Goal: Communication & Community: Answer question/provide support

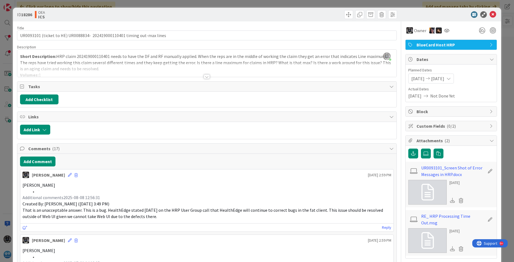
scroll to position [5, 0]
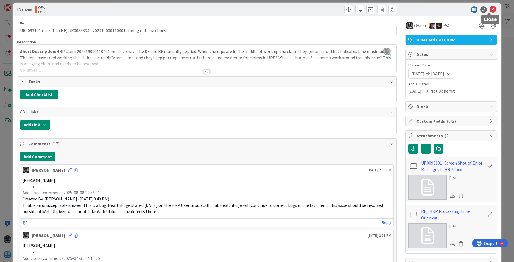
click at [489, 8] on icon at bounding box center [492, 9] width 7 height 7
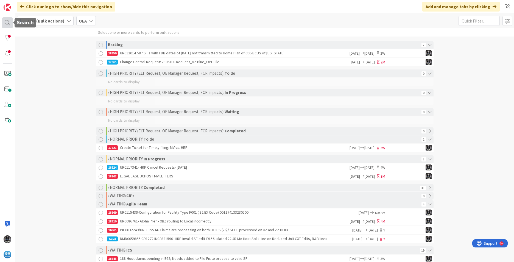
click at [7, 21] on div at bounding box center [7, 22] width 11 height 11
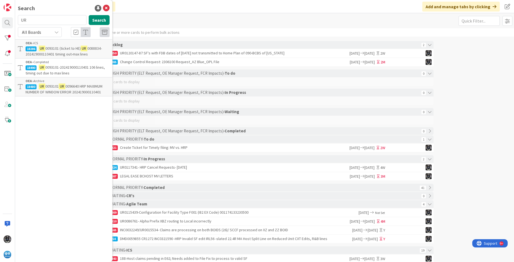
type input "U"
type input "[DEMOGRAPHIC_DATA]"
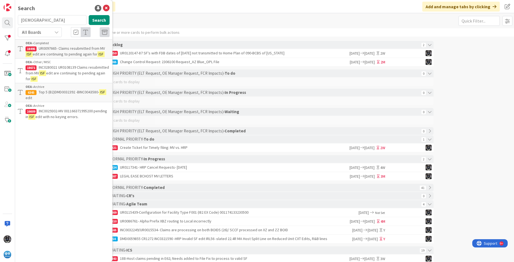
click at [57, 73] on span "edit are continuing to pending again for" at bounding box center [66, 76] width 80 height 11
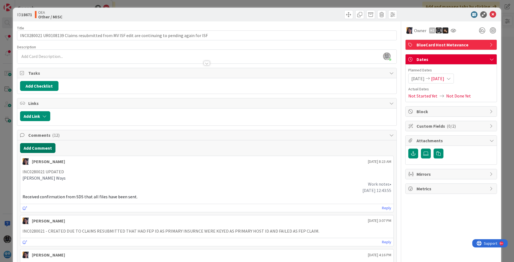
click at [30, 147] on button "Add Comment" at bounding box center [37, 148] width 35 height 10
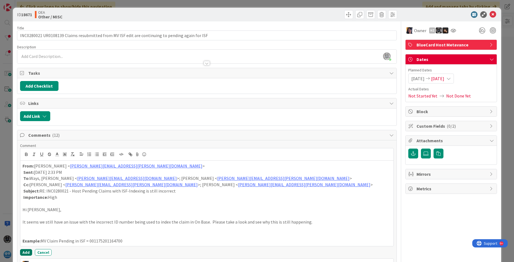
click at [25, 252] on button "Add" at bounding box center [26, 252] width 12 height 7
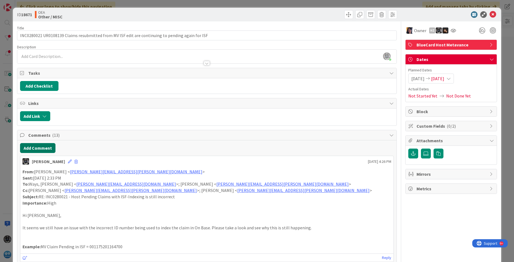
click at [24, 148] on button "Add Comment" at bounding box center [37, 148] width 35 height 10
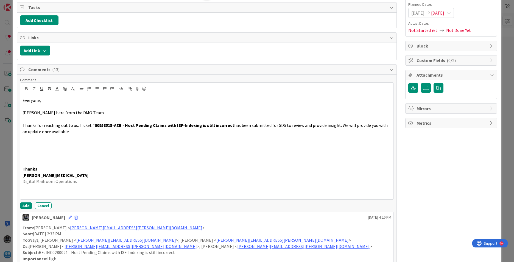
scroll to position [110, 0]
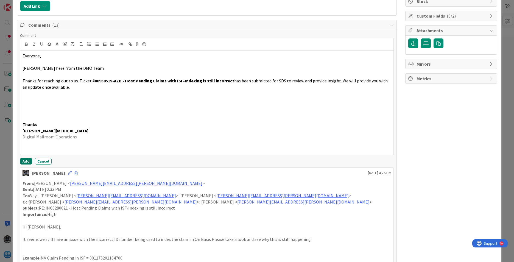
click at [26, 161] on button "Add" at bounding box center [26, 161] width 12 height 7
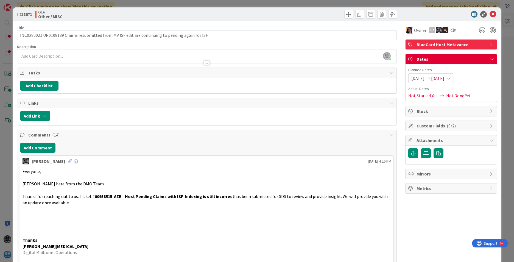
scroll to position [0, 0]
click at [417, 78] on span "[DATE]" at bounding box center [417, 78] width 13 height 7
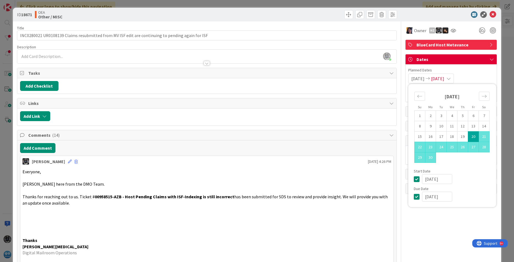
click at [468, 137] on td "20" at bounding box center [473, 136] width 11 height 10
click at [444, 78] on span "[DATE]" at bounding box center [437, 78] width 13 height 7
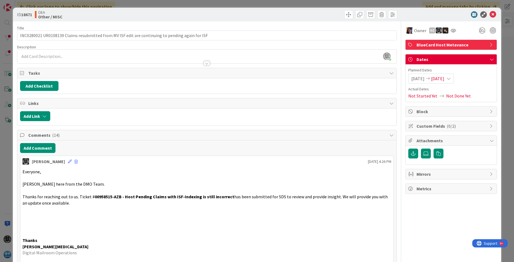
click at [454, 77] on div "[DATE] [DATE]" at bounding box center [431, 79] width 46 height 10
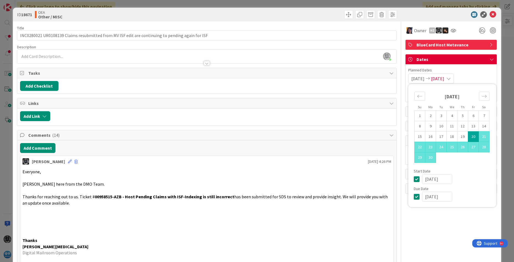
click at [414, 180] on icon at bounding box center [418, 179] width 8 height 7
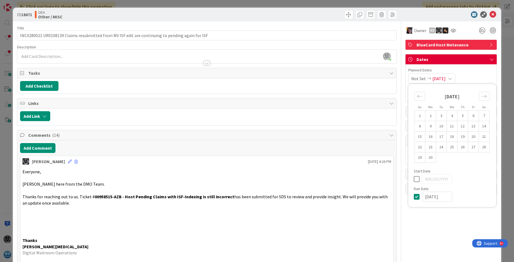
click at [414, 178] on icon at bounding box center [418, 179] width 8 height 7
click at [417, 97] on icon "Move backward to switch to the previous month." at bounding box center [419, 96] width 5 height 5
click at [438, 115] on td "1" at bounding box center [441, 116] width 11 height 10
type input "[DATE]"
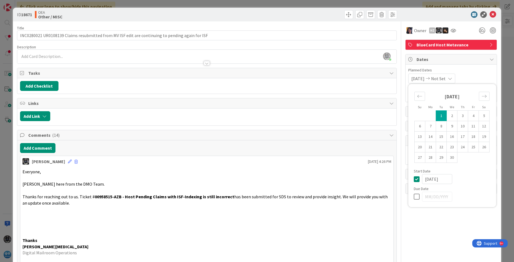
click at [414, 196] on icon at bounding box center [418, 196] width 8 height 7
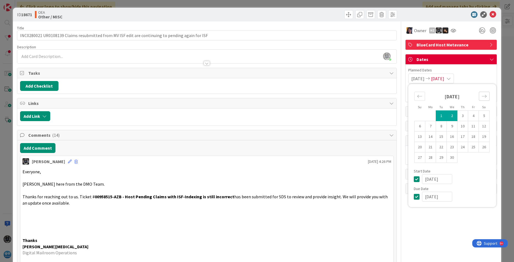
click at [481, 94] on icon "Move forward to switch to the next month." at bounding box center [483, 96] width 5 height 5
click at [470, 146] on td "22" at bounding box center [473, 147] width 11 height 10
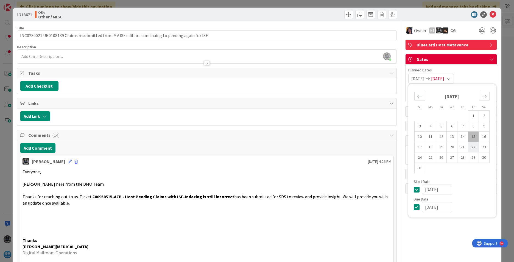
type input "[DATE]"
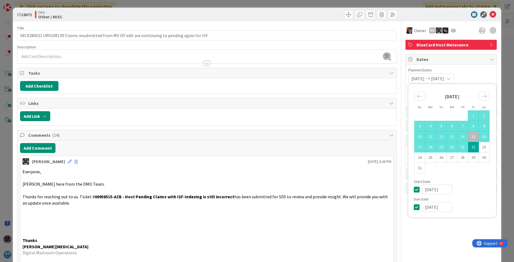
click at [319, 171] on p "Everyone," at bounding box center [207, 171] width 369 height 6
